Goal: Register for event/course

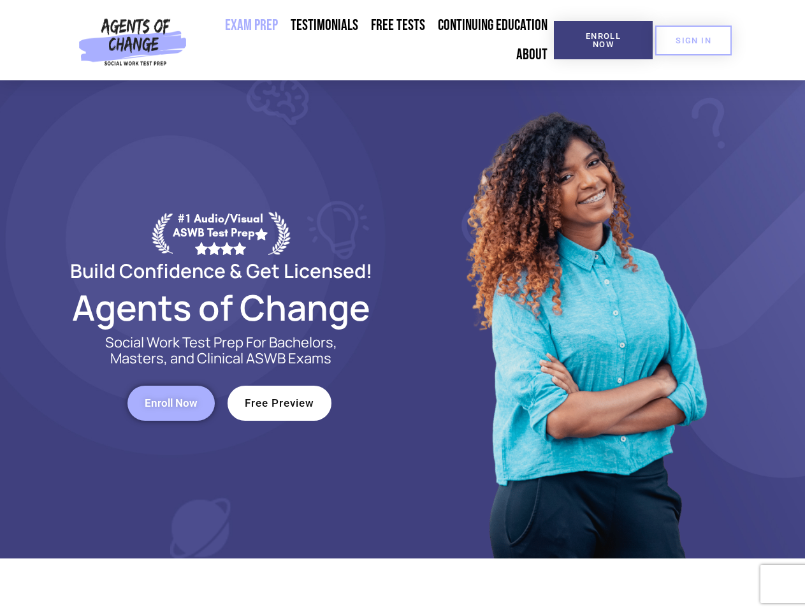
click at [403, 306] on div at bounding box center [584, 319] width 363 height 478
click at [603, 40] on span "Enroll Now" at bounding box center [603, 40] width 58 height 17
click at [693, 40] on span "SIGN IN" at bounding box center [693, 40] width 36 height 8
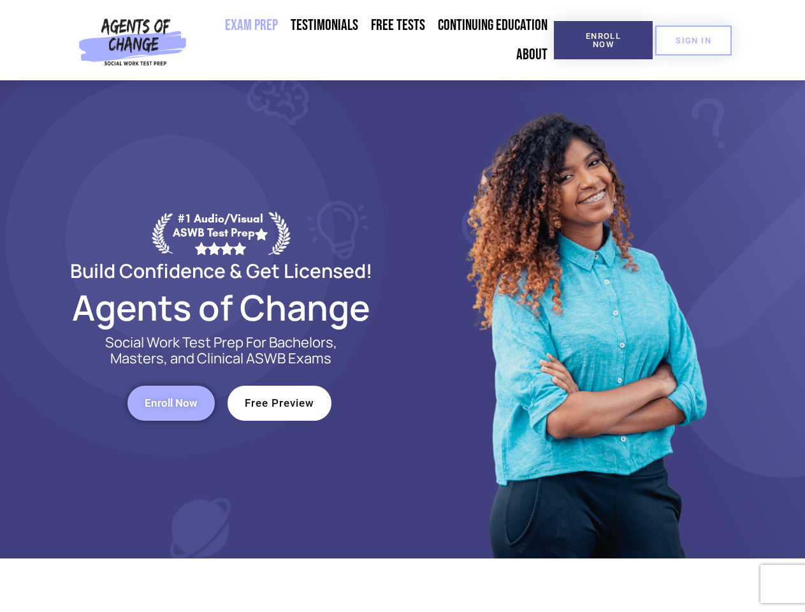
click at [171, 403] on span "Enroll Now" at bounding box center [171, 403] width 53 height 11
click at [279, 403] on span "Free Preview" at bounding box center [279, 403] width 69 height 11
